Goal: Find specific page/section: Find specific page/section

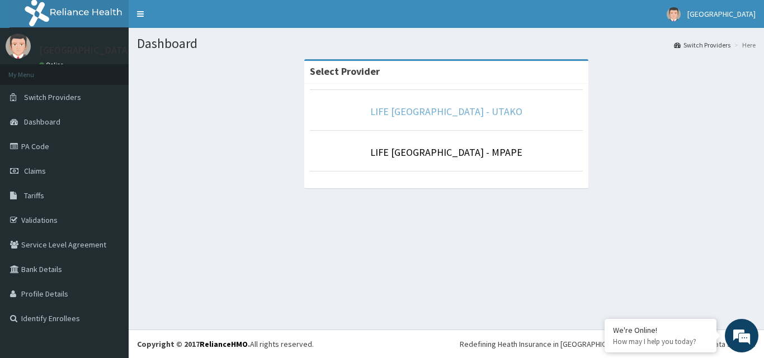
click at [441, 108] on link "LIFE [GEOGRAPHIC_DATA] - UTAKO" at bounding box center [446, 111] width 152 height 13
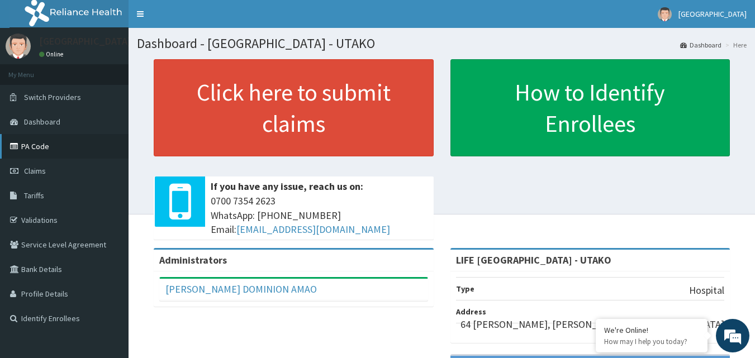
click at [44, 143] on link "PA Code" at bounding box center [64, 146] width 129 height 25
